Goal: Transaction & Acquisition: Subscribe to service/newsletter

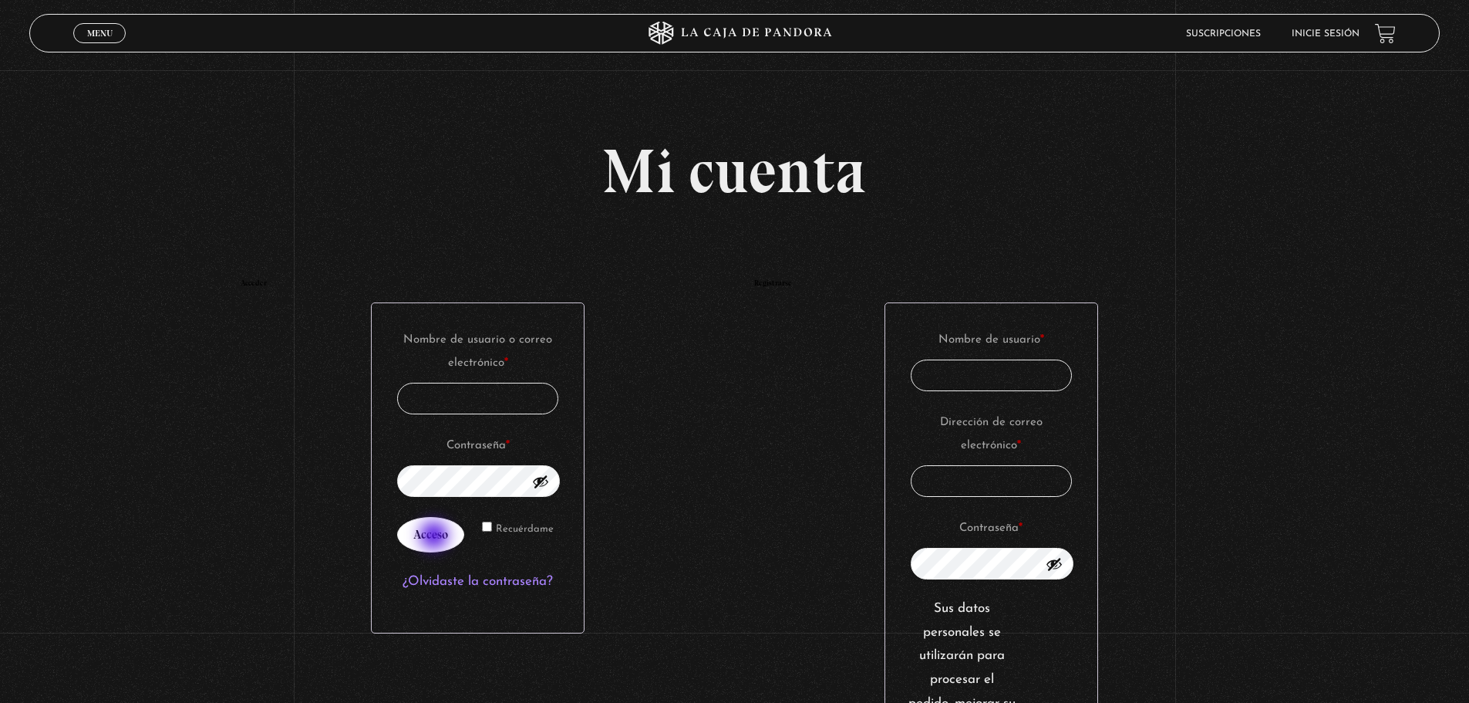
type input "dcastro349@gmail.com"
click at [436, 537] on button "Acceso" at bounding box center [430, 534] width 67 height 35
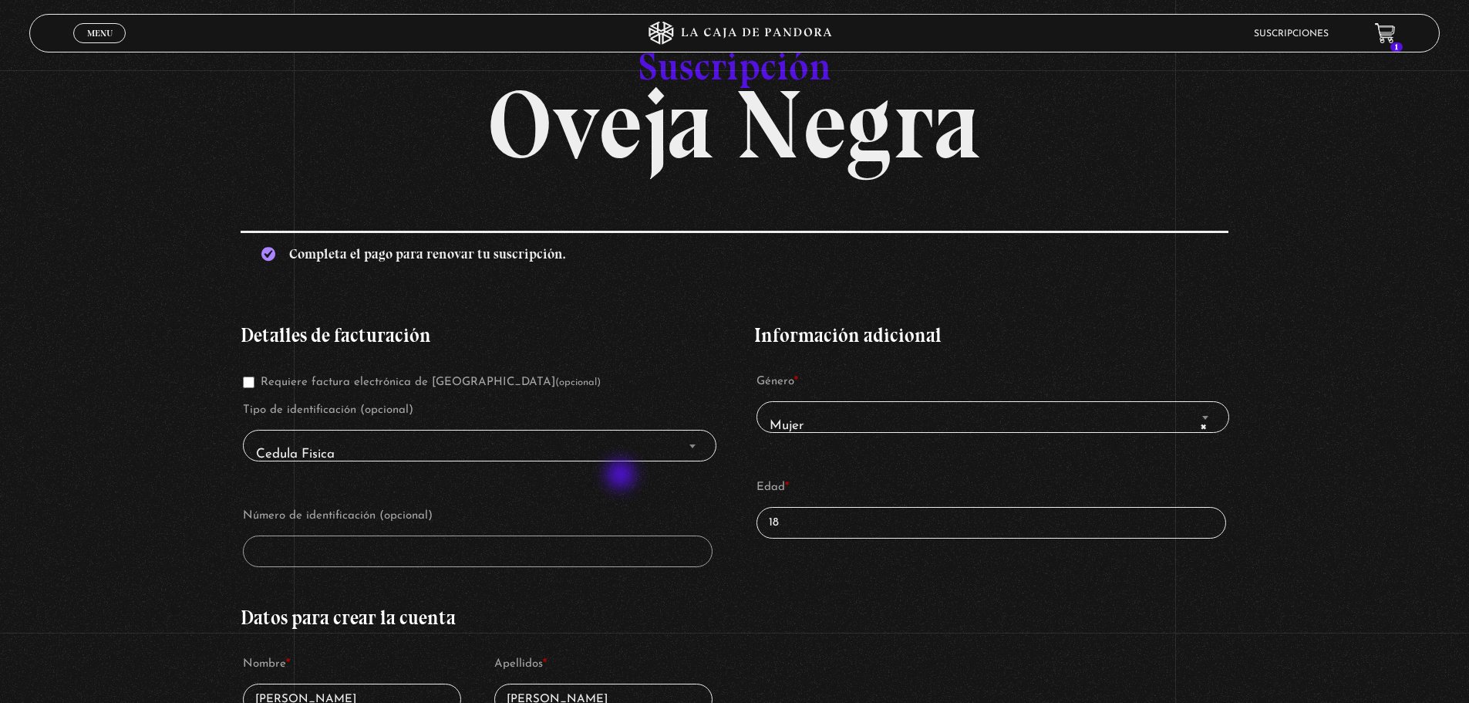
scroll to position [231, 0]
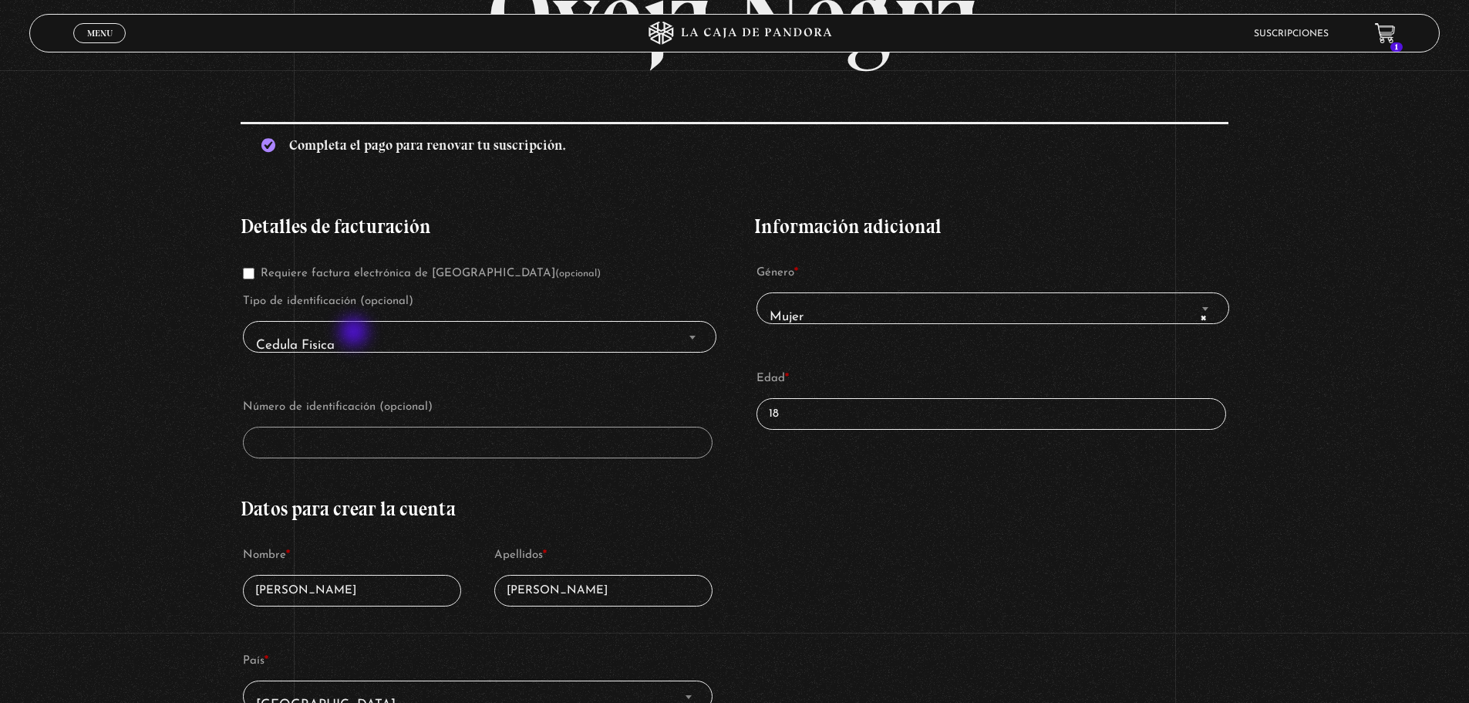
click at [356, 333] on span "Cedula Fisica" at bounding box center [479, 345] width 459 height 35
click at [692, 338] on span "Finalizar compra" at bounding box center [692, 337] width 15 height 20
click at [694, 338] on b "Finalizar compra" at bounding box center [693, 338] width 6 height 4
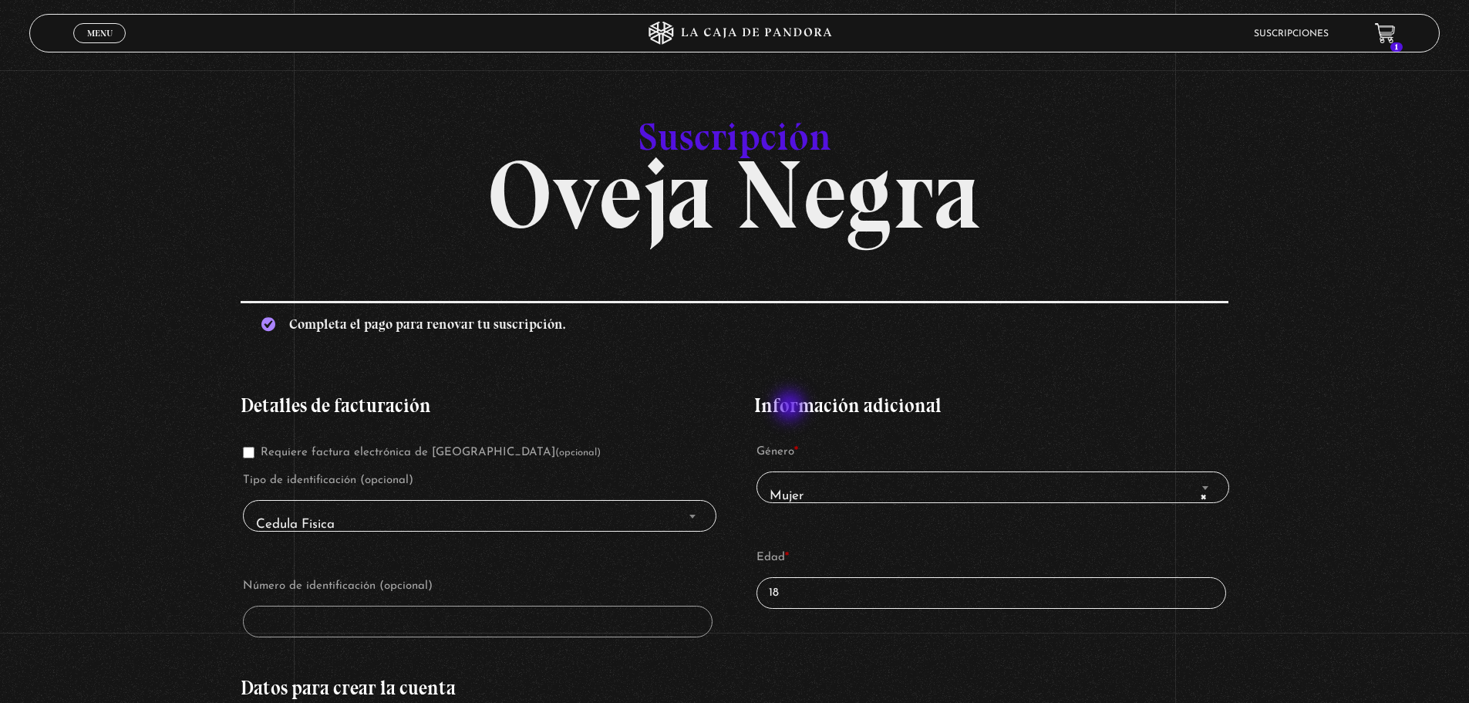
scroll to position [0, 0]
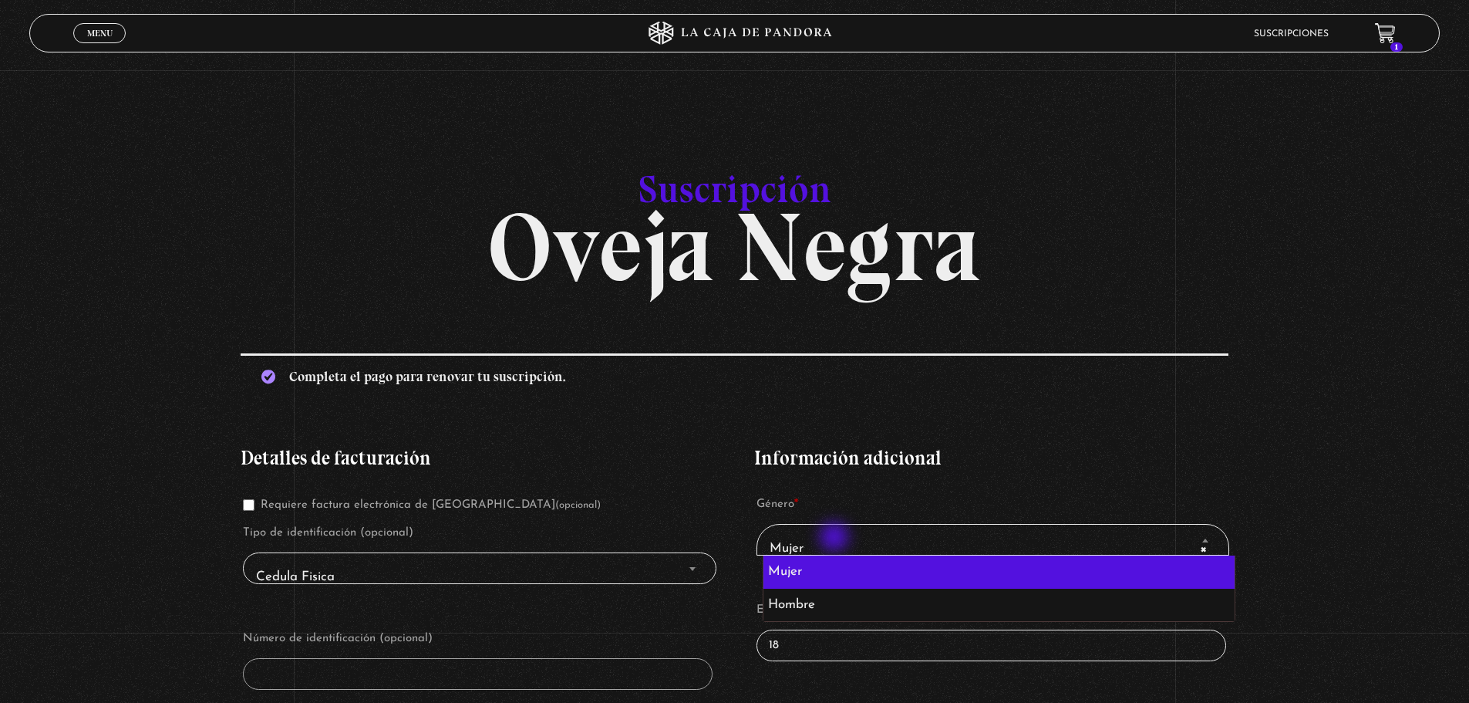
click at [836, 538] on span "× Mujer" at bounding box center [993, 548] width 459 height 35
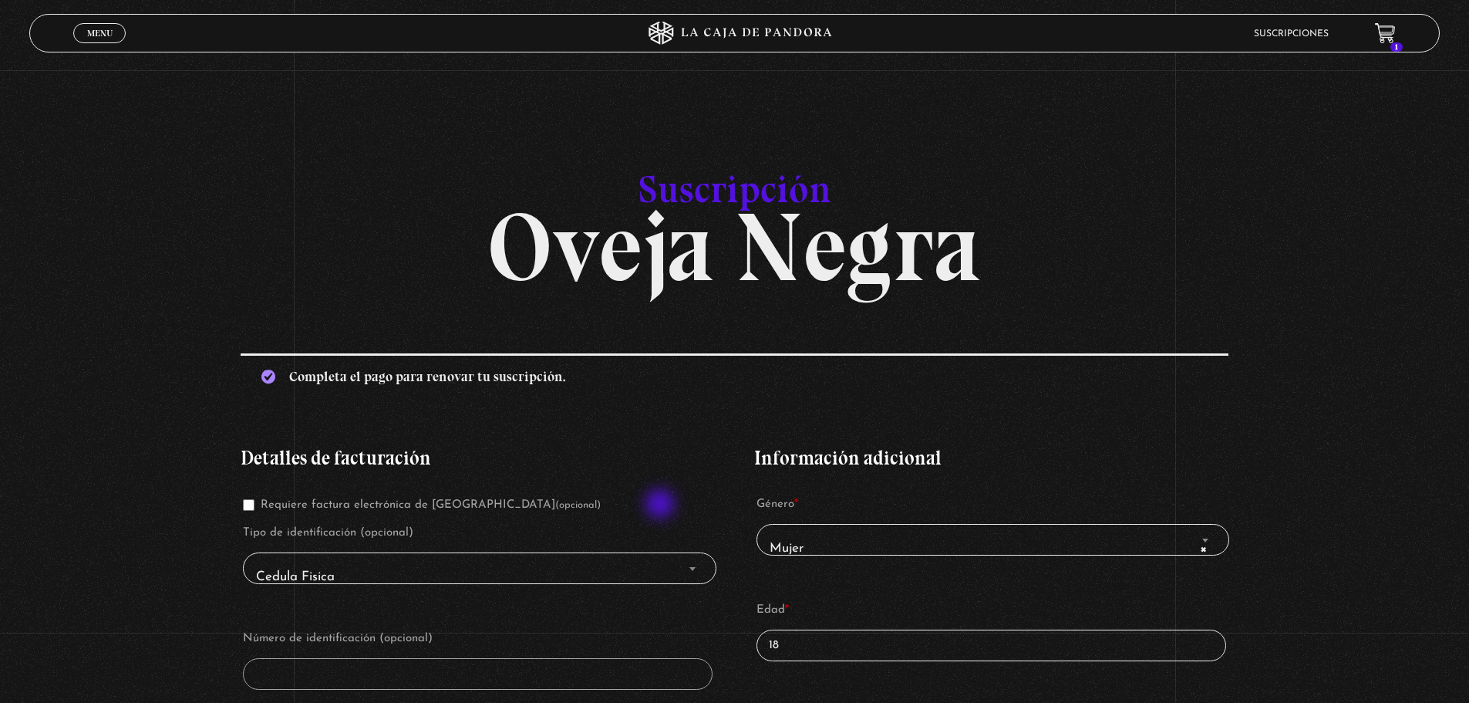
scroll to position [231, 0]
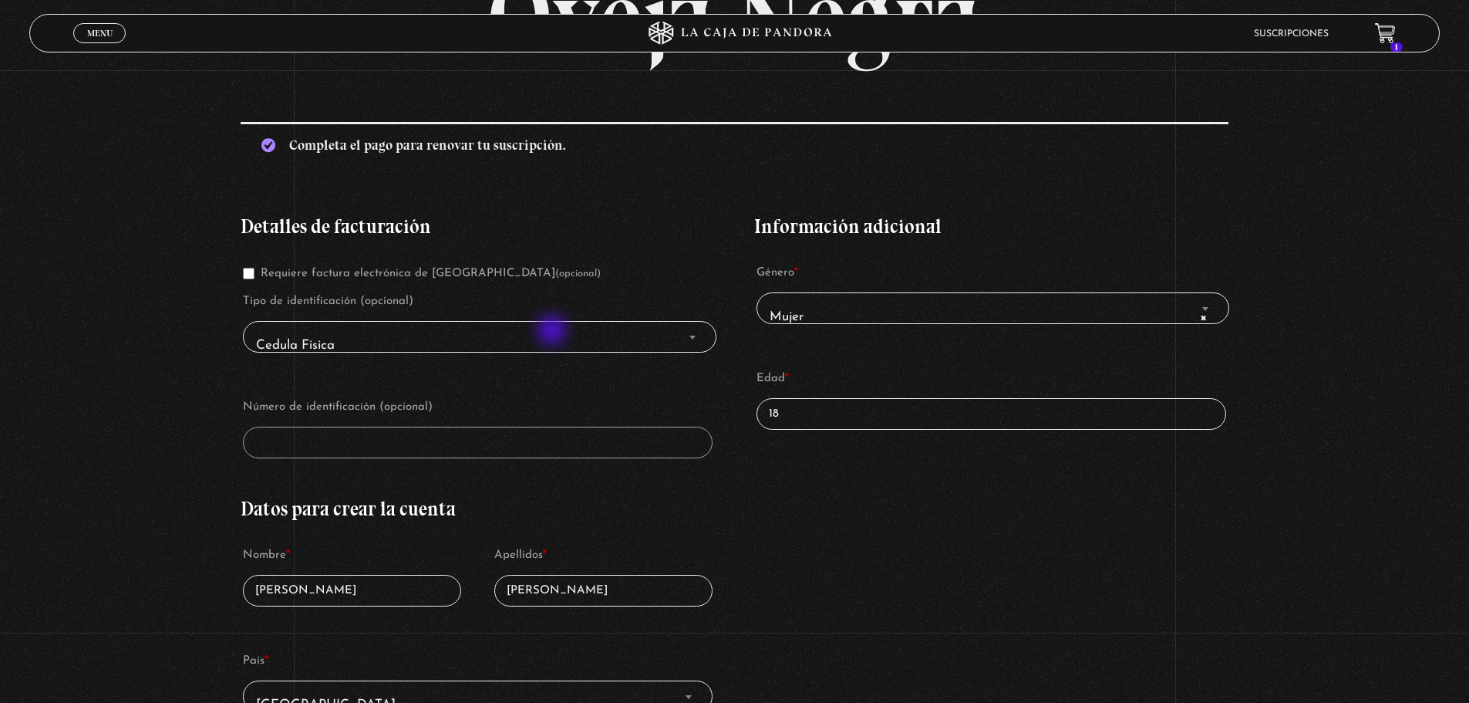
click at [554, 332] on span "Cedula Fisica" at bounding box center [479, 345] width 459 height 35
click at [693, 336] on b "Finalizar compra" at bounding box center [693, 338] width 6 height 4
click at [840, 400] on input "18" at bounding box center [991, 414] width 469 height 32
drag, startPoint x: 792, startPoint y: 414, endPoint x: 761, endPoint y: 416, distance: 30.9
click at [761, 416] on p "Edad * 18" at bounding box center [991, 398] width 474 height 67
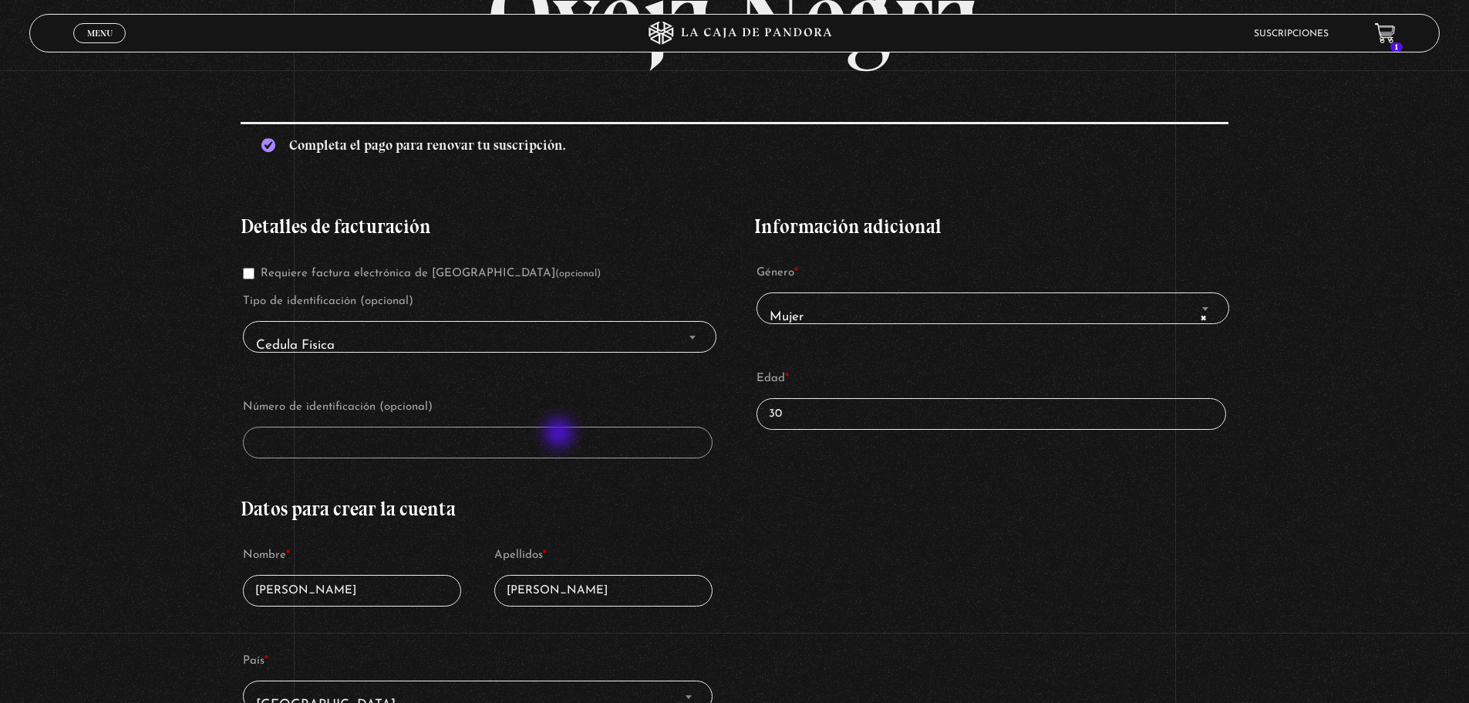
type input "30"
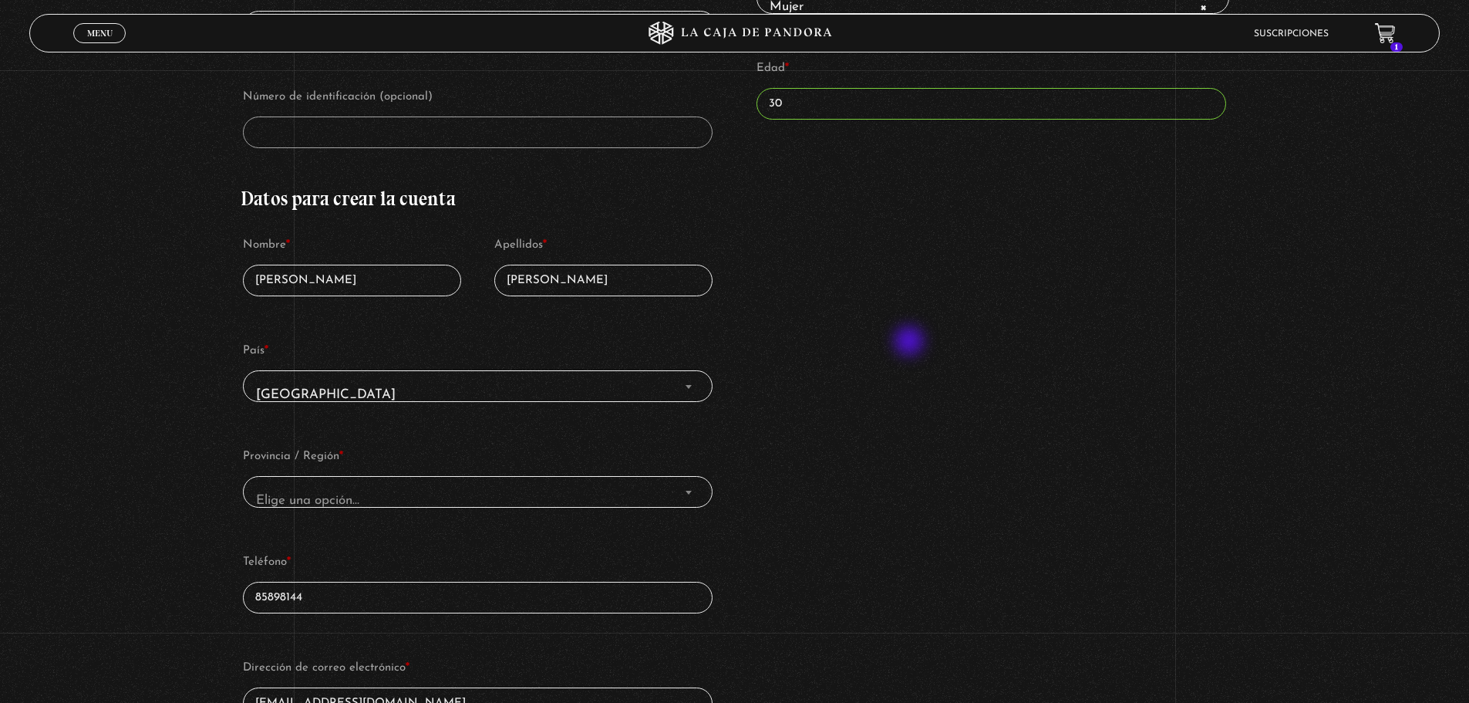
scroll to position [617, 0]
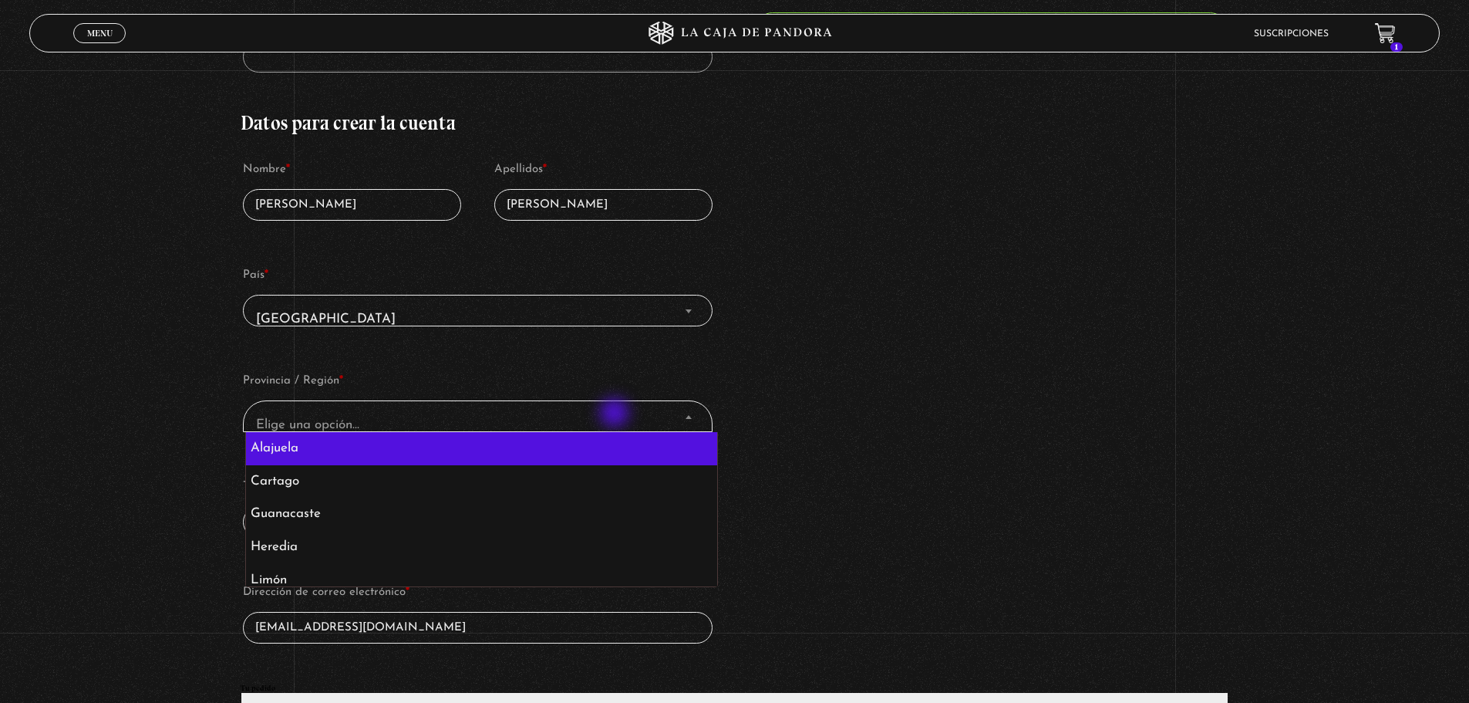
click at [616, 414] on span "Elige una opción…" at bounding box center [477, 424] width 455 height 35
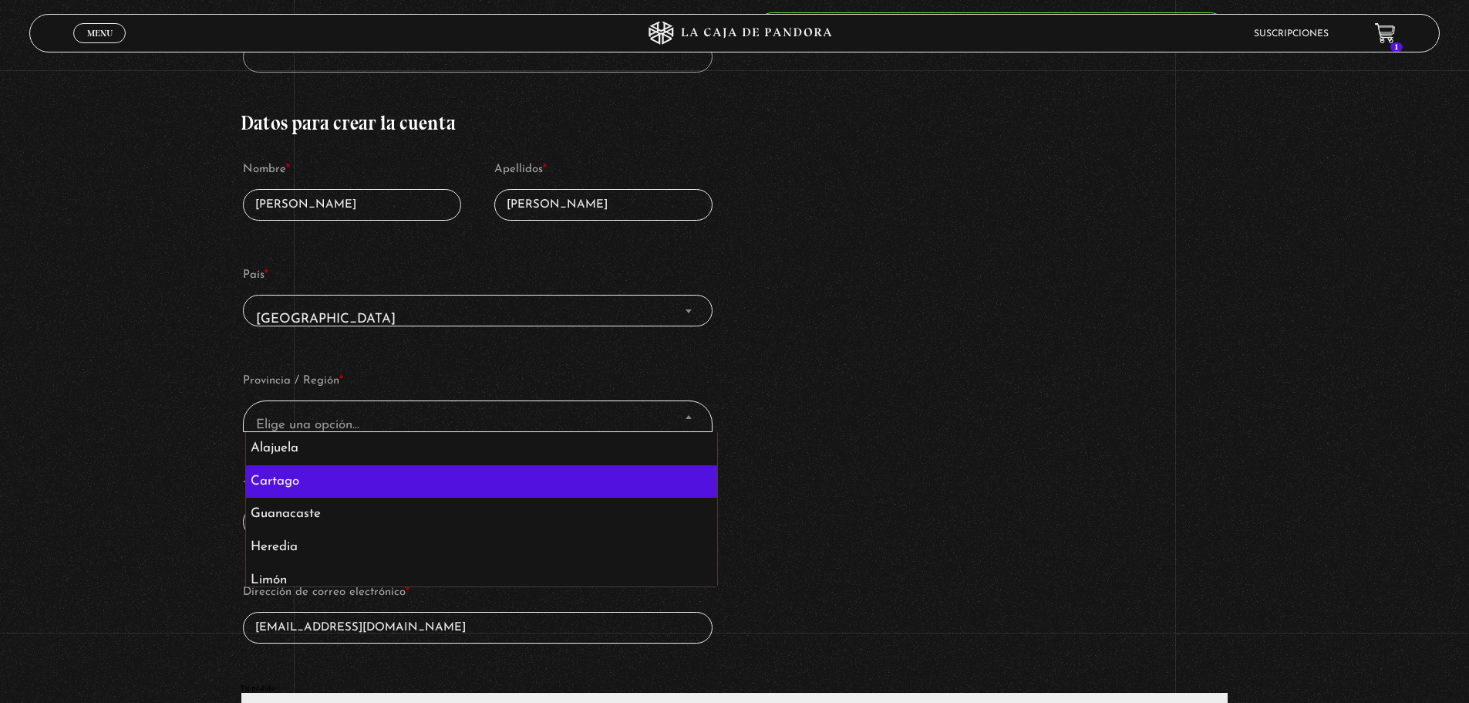
scroll to position [76, 0]
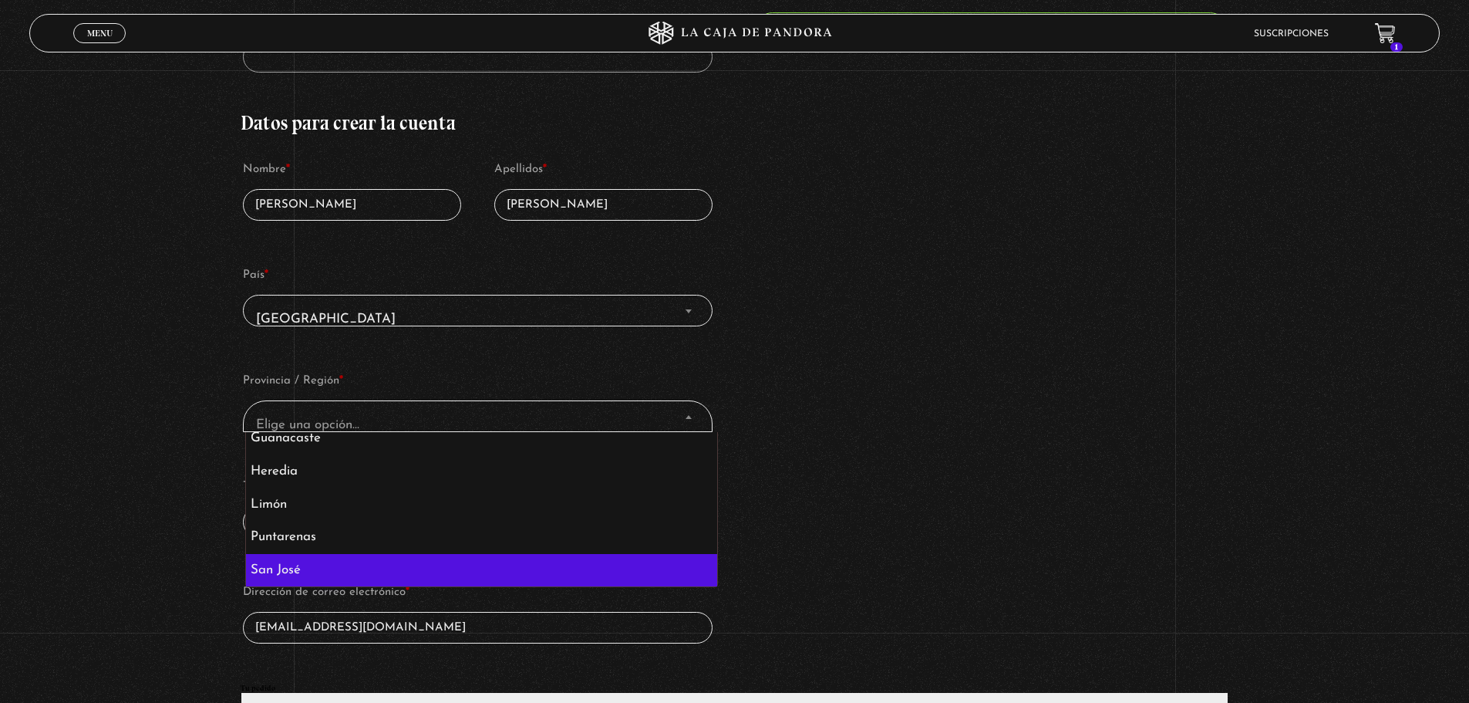
select select "CR-SJ"
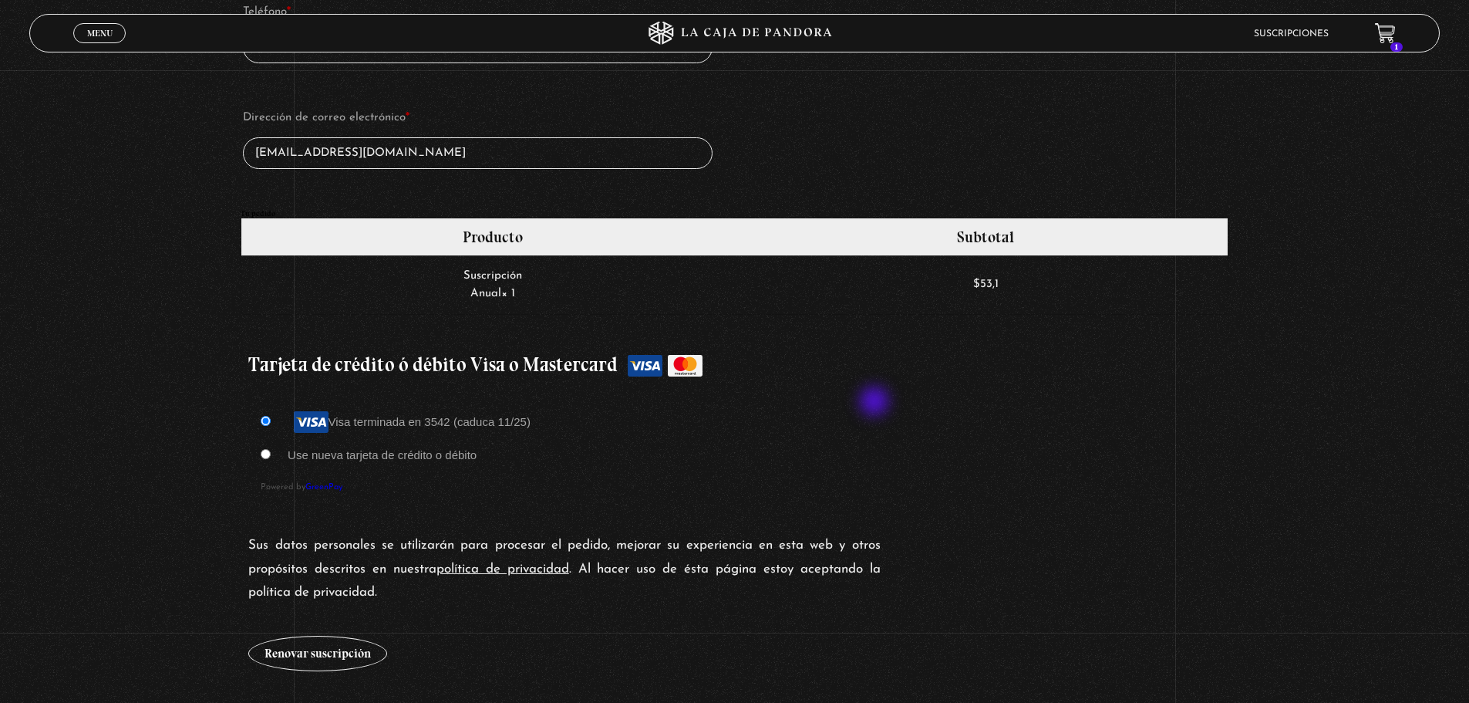
scroll to position [1234, 0]
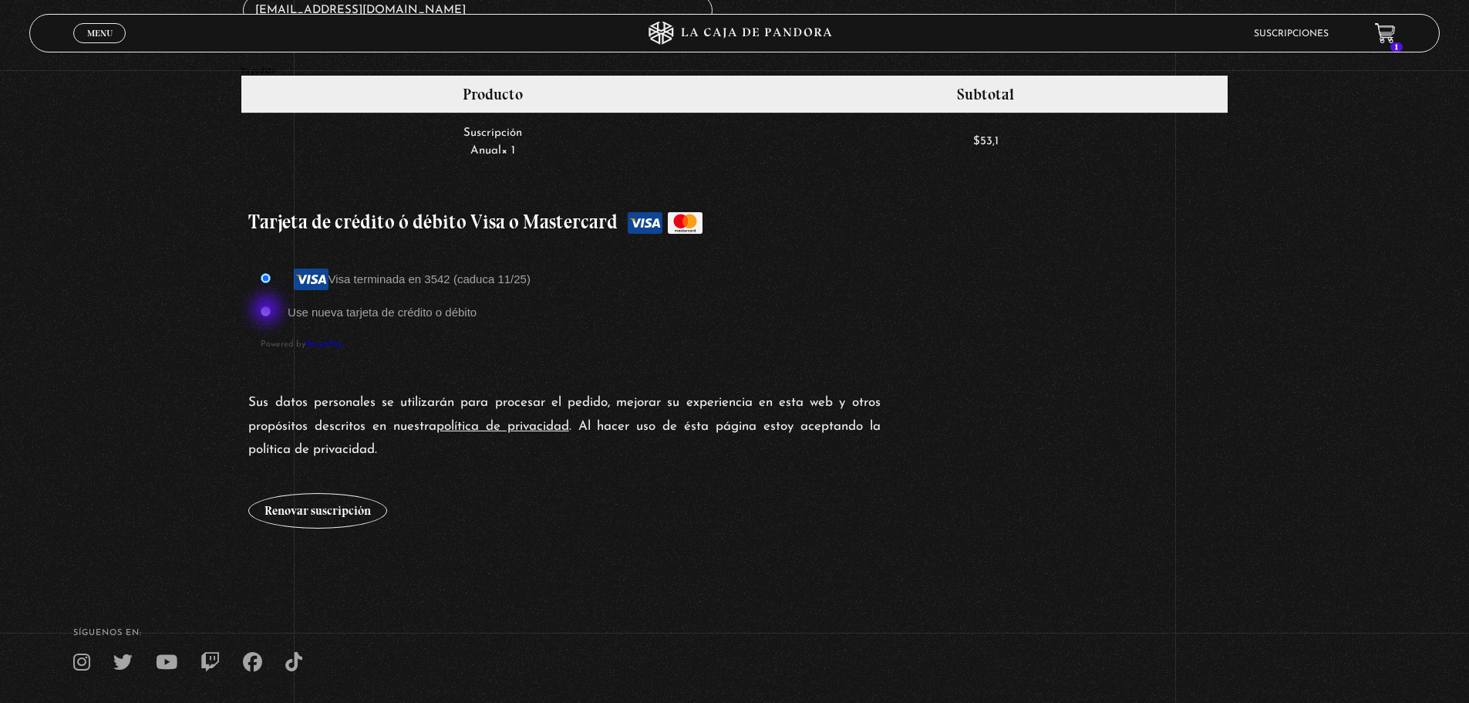
click at [268, 311] on input "Use nueva tarjeta de crédito o débito" at bounding box center [266, 311] width 10 height 10
radio input "true"
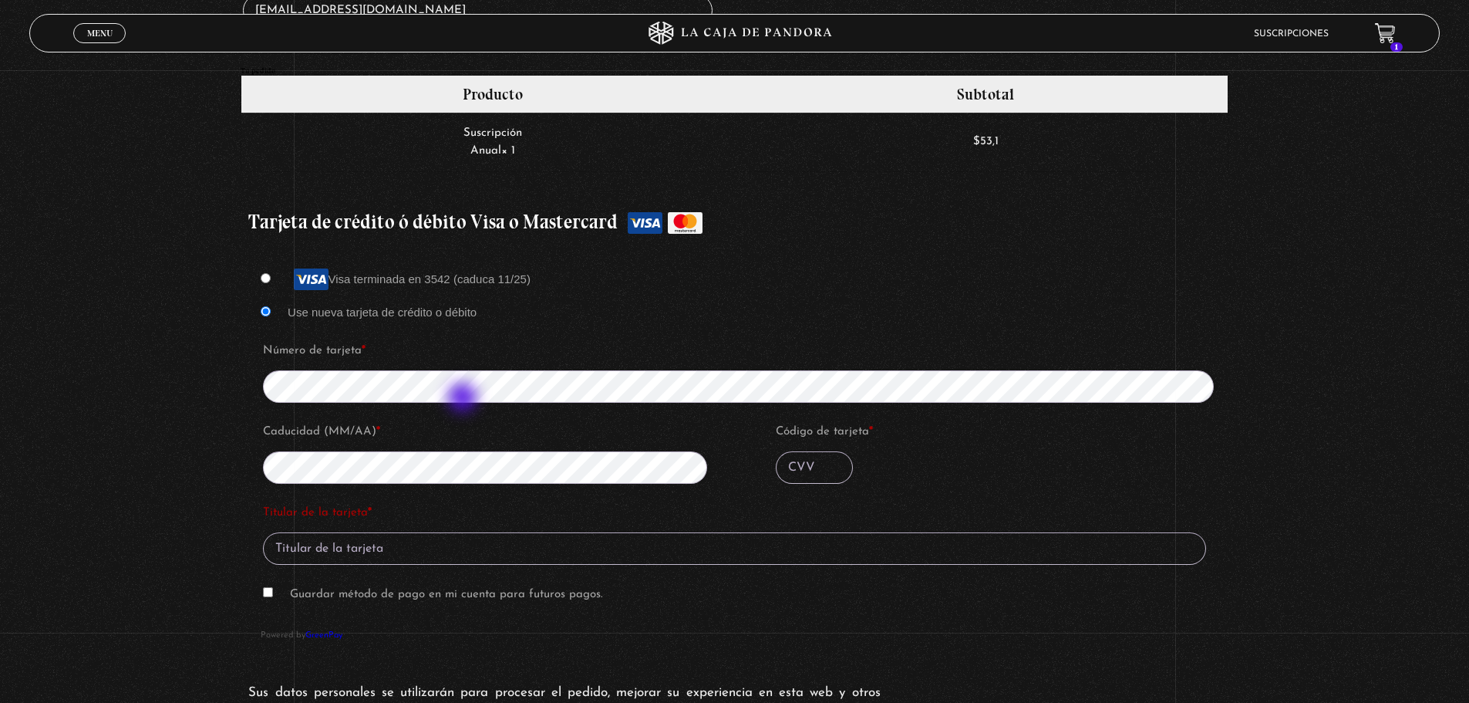
type input "***"
type input "[PERSON_NAME] [PERSON_NAME]"
click at [821, 460] on input "Código de tarjeta *" at bounding box center [814, 467] width 77 height 32
type input "***"
type input "082"
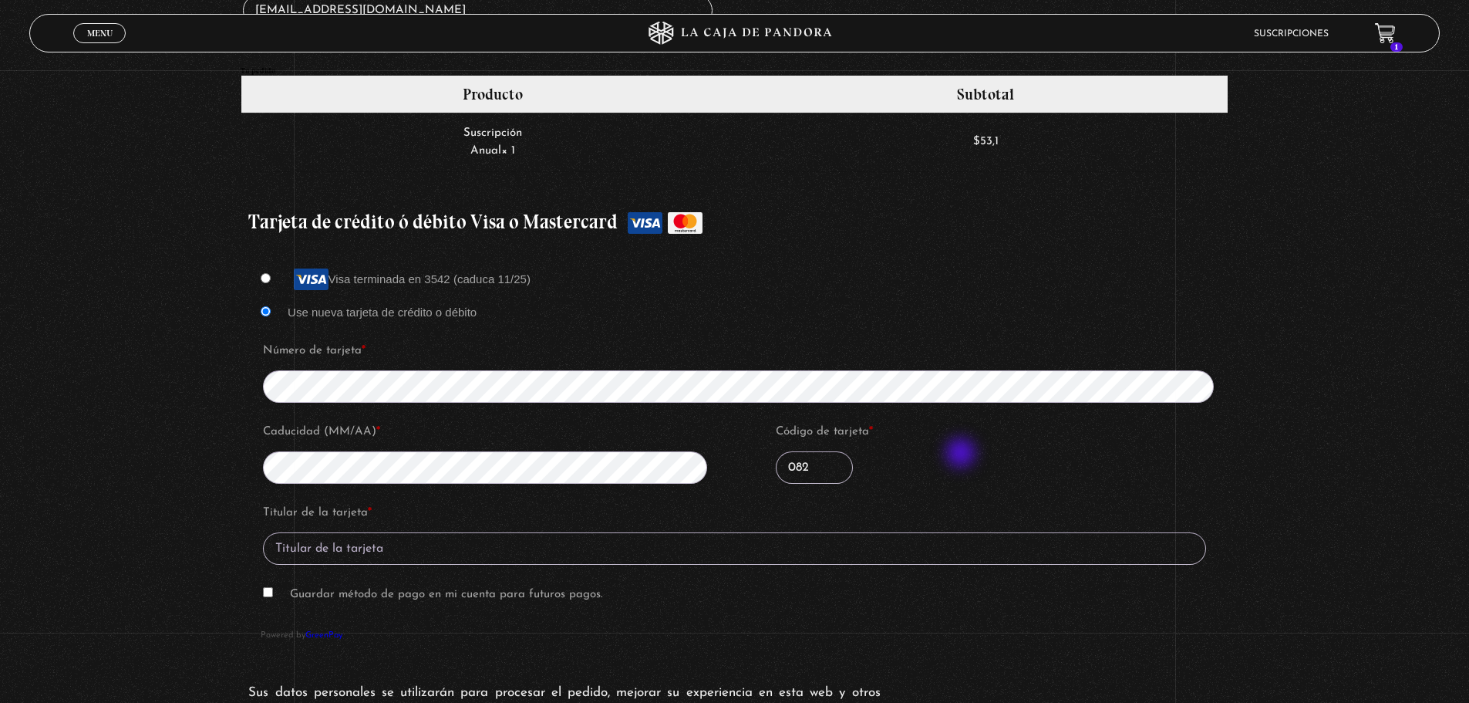
click at [963, 454] on p "Código de tarjeta * 082" at bounding box center [1001, 452] width 455 height 68
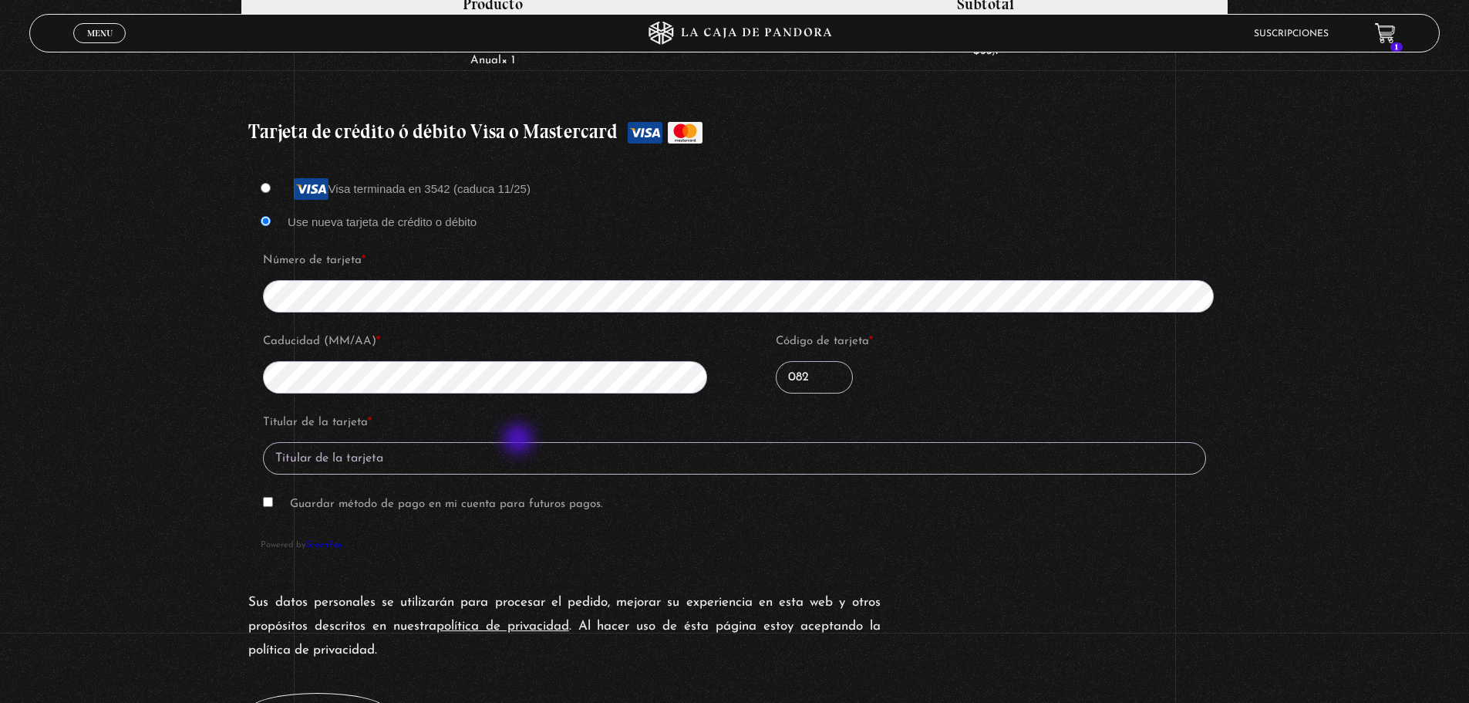
scroll to position [1388, 0]
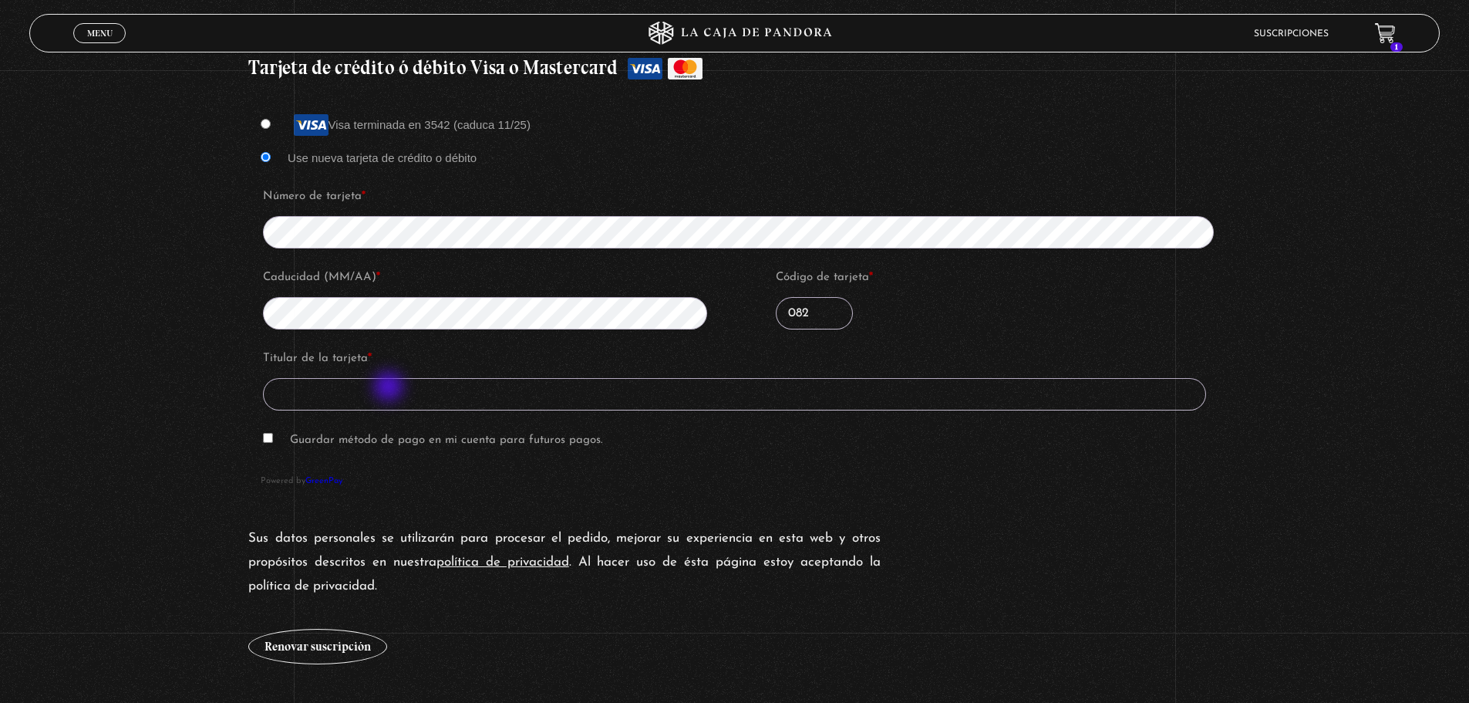
click at [390, 388] on input "Titular de la tarjeta *" at bounding box center [734, 394] width 943 height 32
type input "[PERSON_NAME] [PERSON_NAME]"
click at [263, 433] on p "Guardar método de pago en mi cuenta para futuros pagos." at bounding box center [735, 440] width 948 height 29
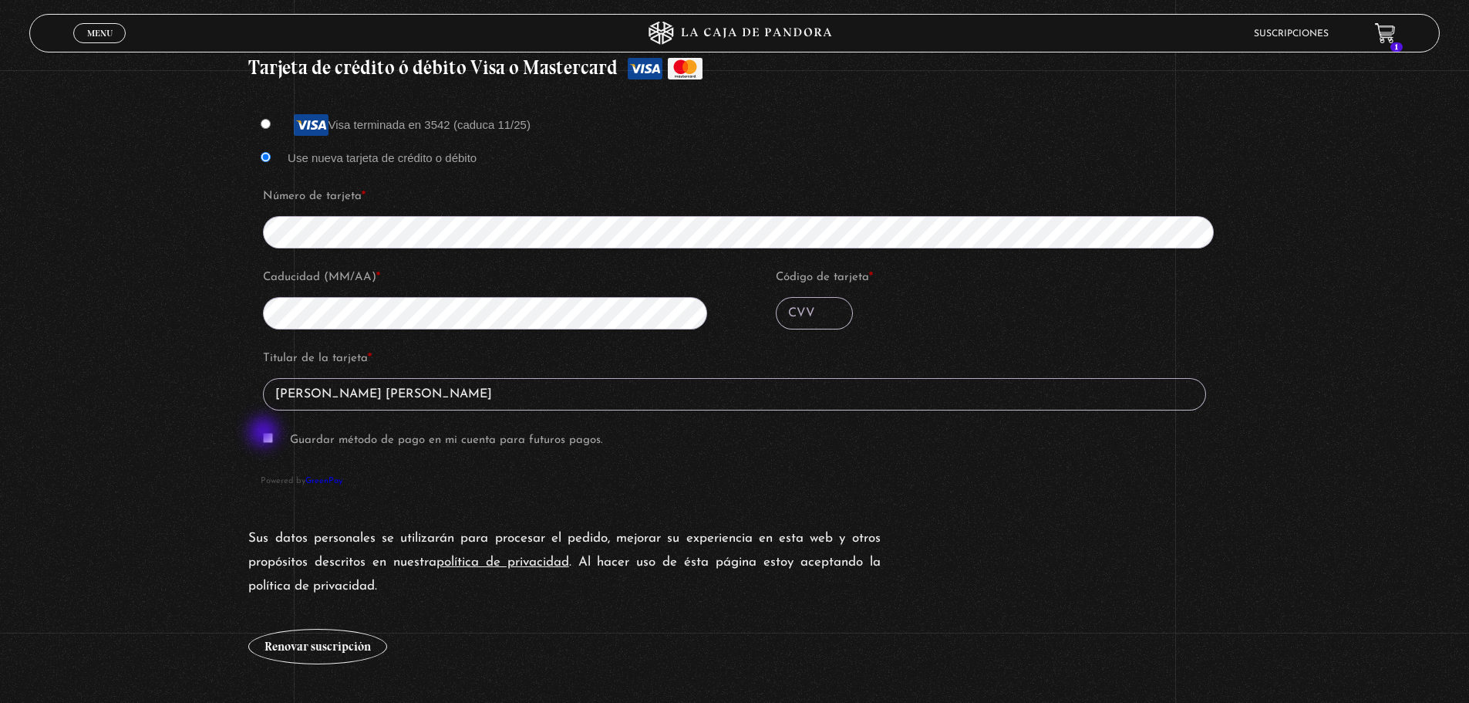
click at [267, 434] on input "Guardar método de pago en mi cuenta para futuros pagos." at bounding box center [268, 438] width 10 height 10
checkbox input "true"
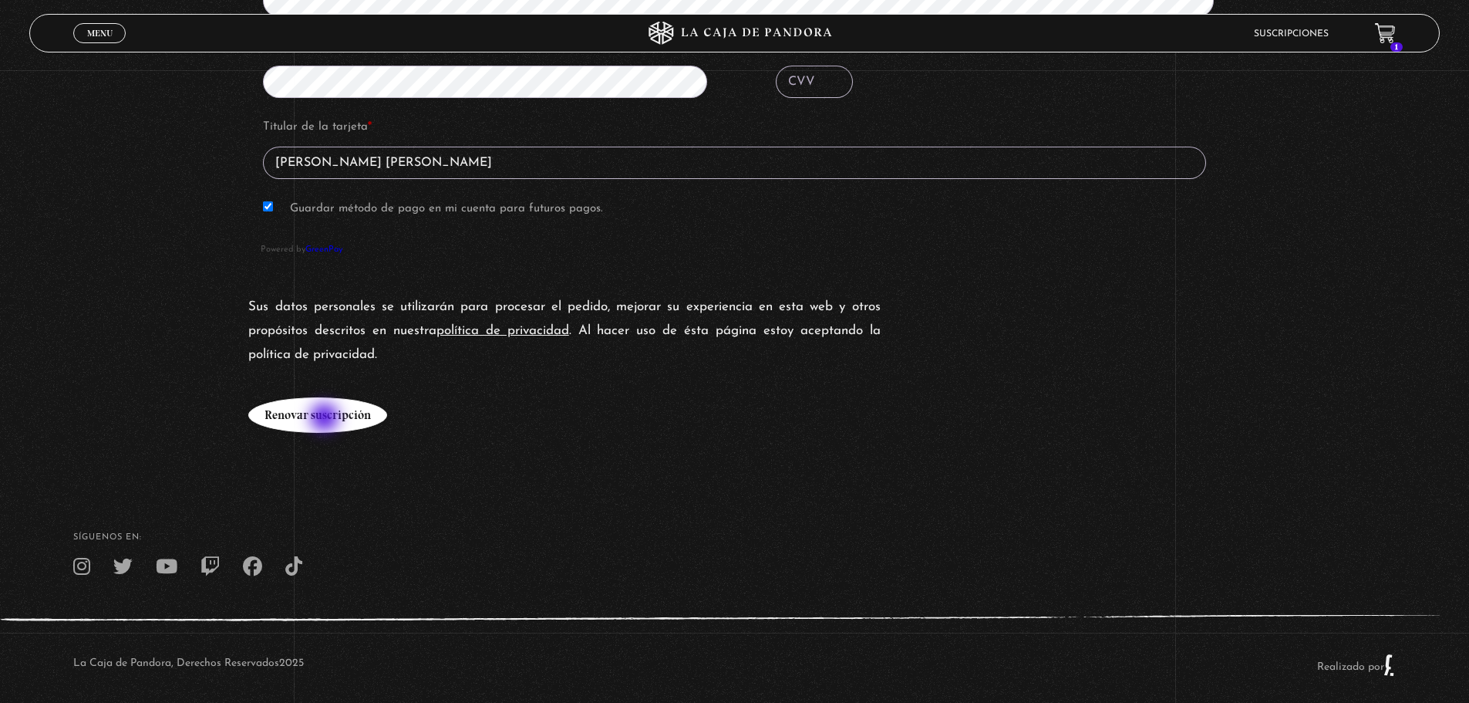
click at [326, 419] on button "Renovar suscripción" at bounding box center [317, 414] width 139 height 35
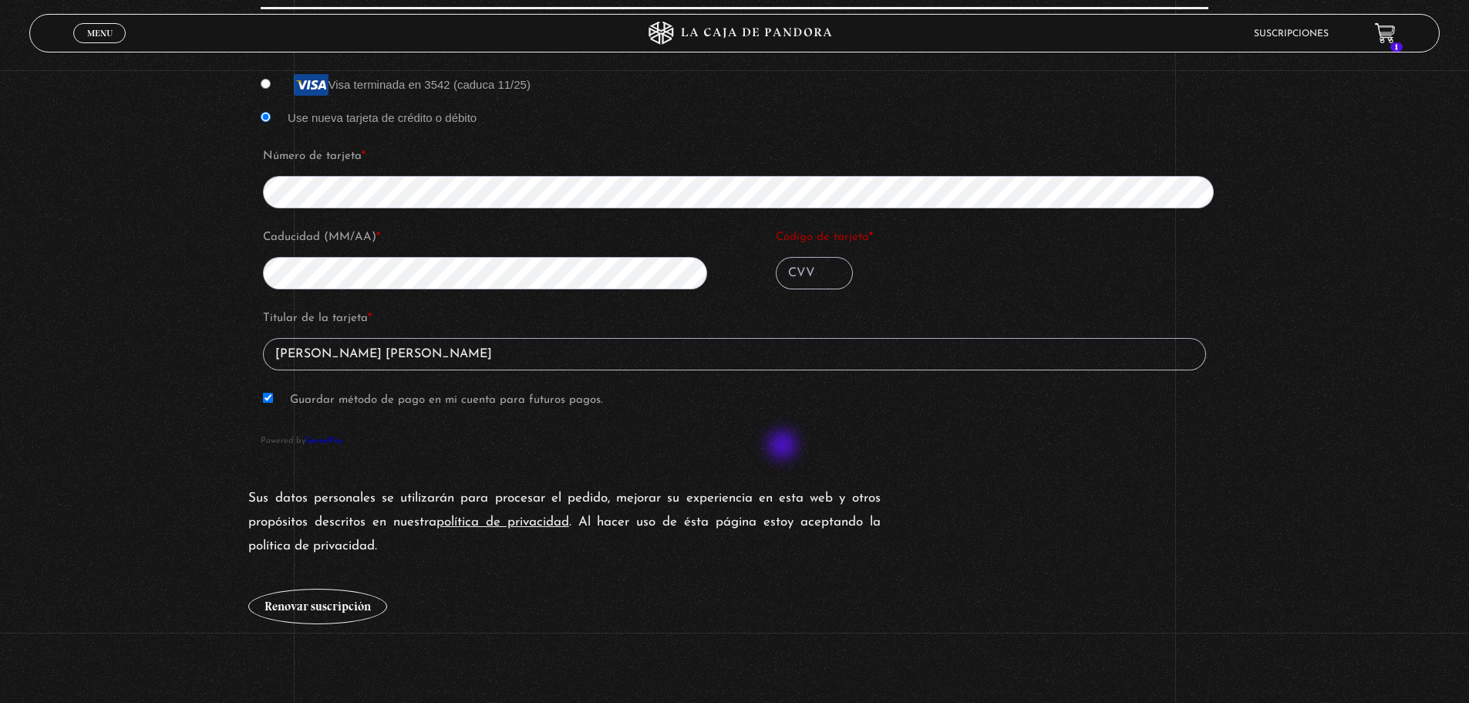
scroll to position [1488, 0]
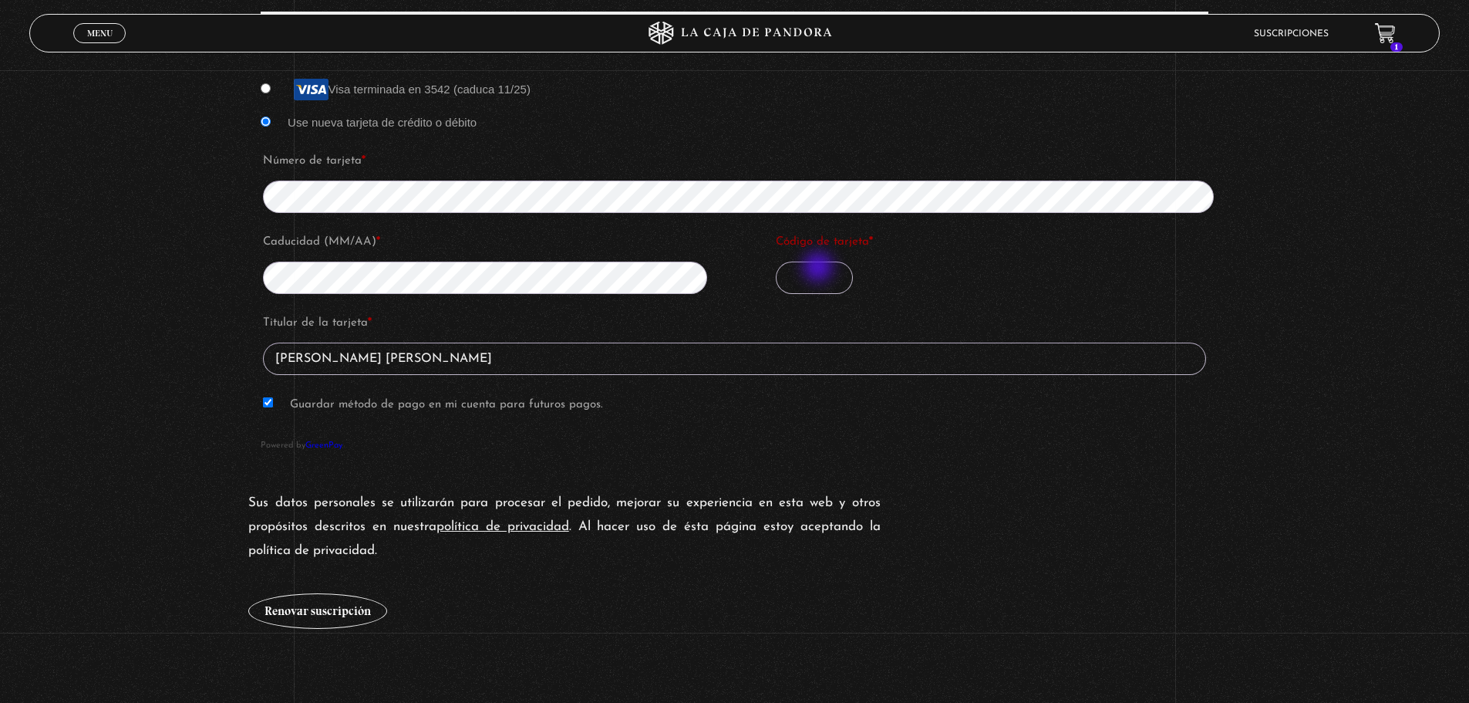
click at [820, 268] on input "Código de tarjeta *" at bounding box center [814, 277] width 77 height 32
type input "082"
click at [339, 615] on button "Renovar suscripción" at bounding box center [317, 610] width 139 height 35
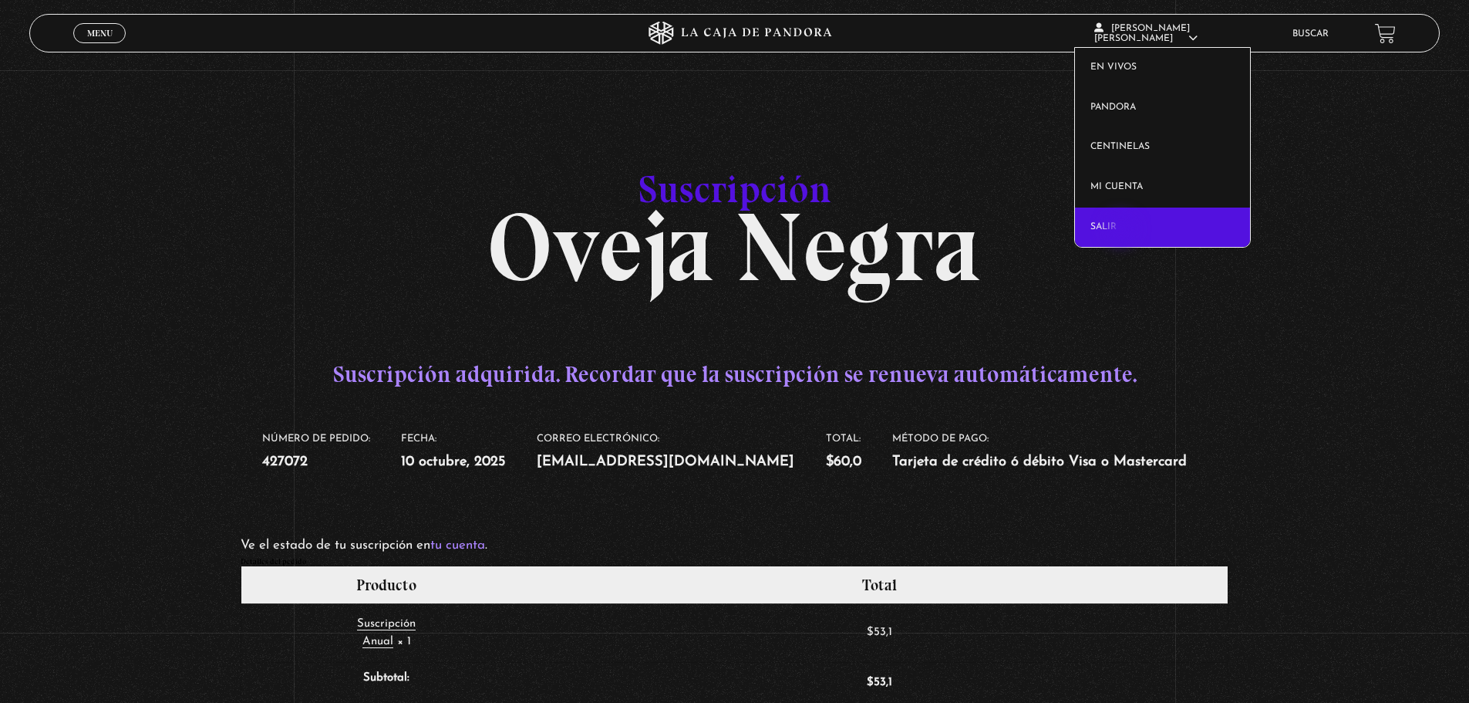
click at [1122, 231] on link "Salir" at bounding box center [1162, 227] width 175 height 40
